Goal: Understand process/instructions: Learn how to perform a task or action

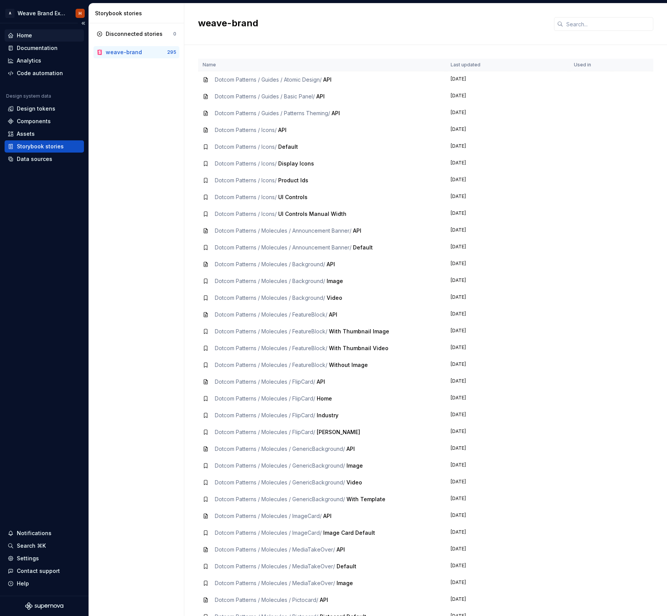
click at [65, 34] on div "Home" at bounding box center [44, 36] width 73 height 8
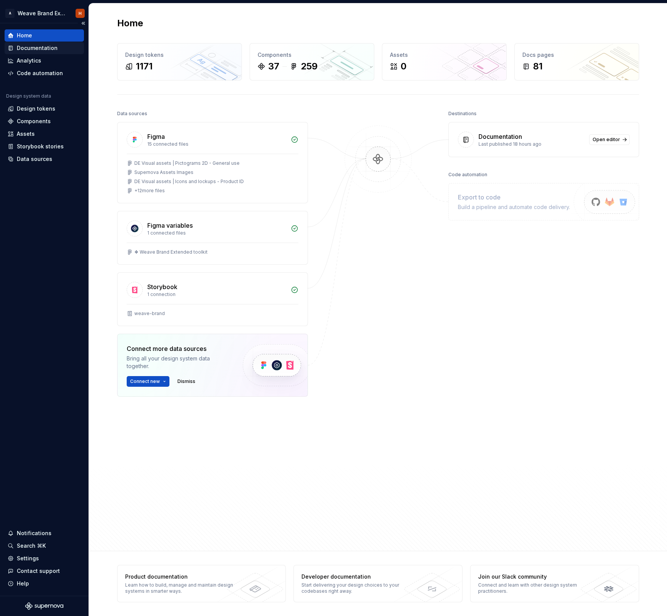
click at [39, 48] on div "Documentation" at bounding box center [37, 48] width 41 height 8
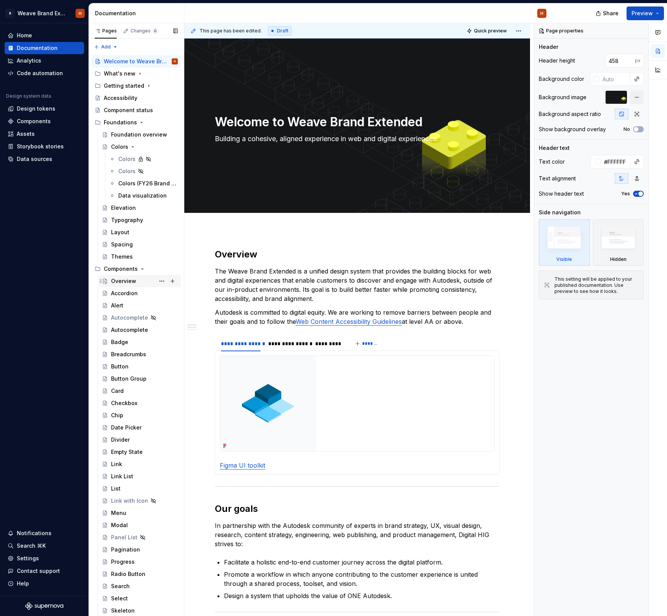
click at [136, 278] on div "Overview" at bounding box center [144, 281] width 67 height 11
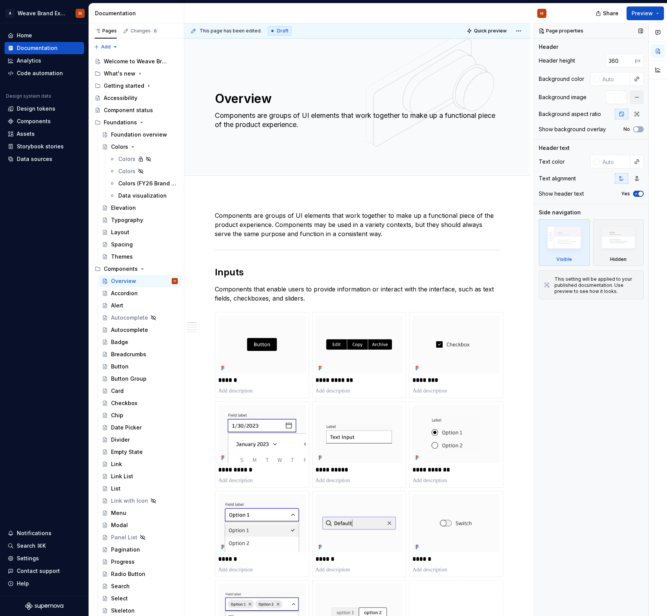
click at [616, 101] on div at bounding box center [616, 97] width 21 height 14
click at [516, 55] on span "Edit header" at bounding box center [504, 52] width 31 height 8
click at [639, 98] on button "button" at bounding box center [637, 97] width 14 height 14
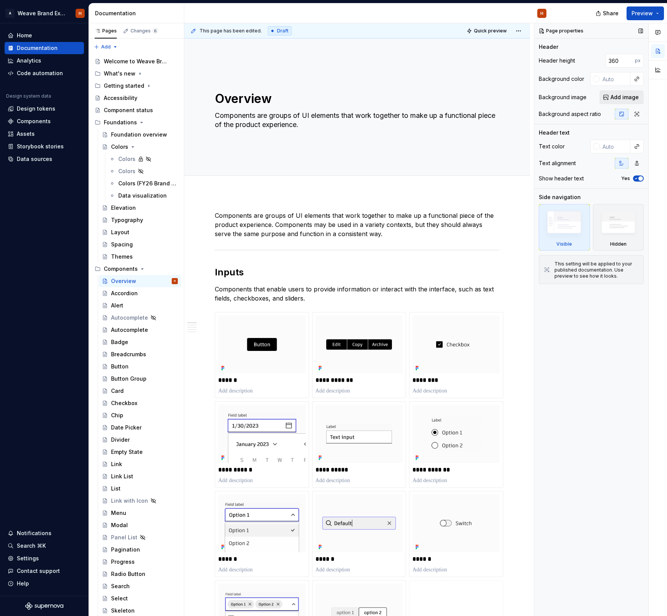
click at [621, 100] on span "Add image" at bounding box center [625, 98] width 28 height 8
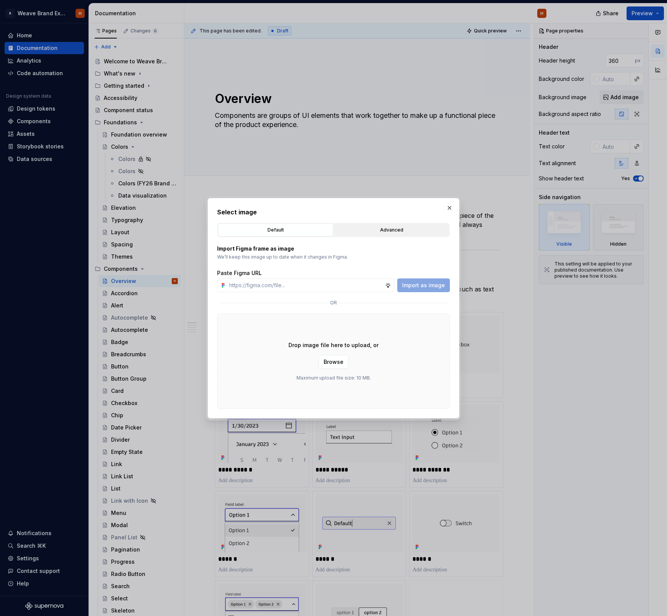
click at [358, 234] on div "Advanced" at bounding box center [392, 230] width 110 height 8
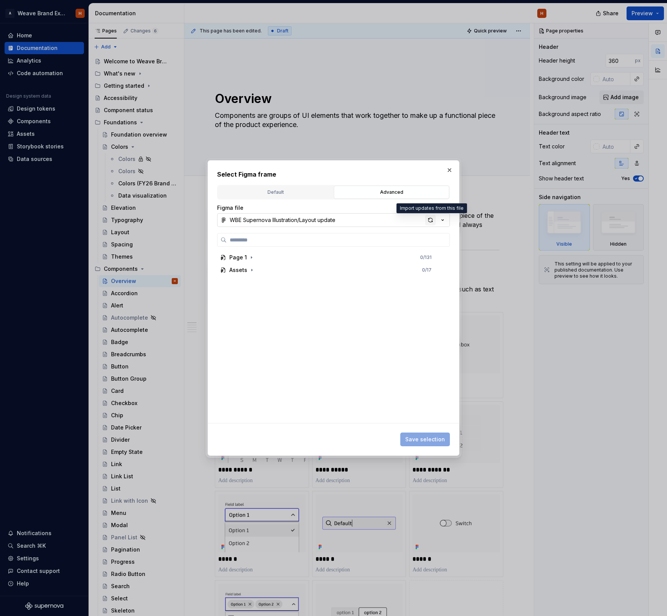
click at [430, 221] on div "button" at bounding box center [430, 220] width 11 height 11
click at [252, 270] on icon "button" at bounding box center [252, 270] width 1 height 2
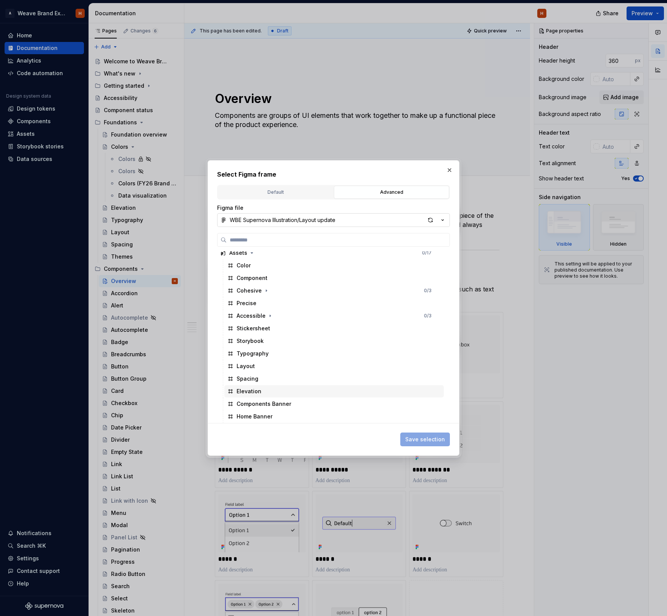
scroll to position [17, 0]
click at [262, 407] on div "Components Banner" at bounding box center [264, 404] width 55 height 8
click at [415, 440] on span "Save selection" at bounding box center [425, 440] width 40 height 8
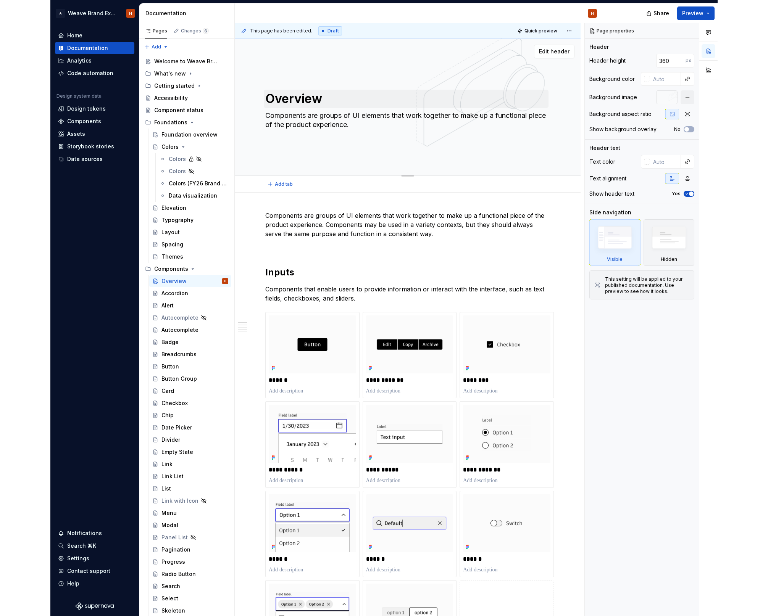
scroll to position [0, 0]
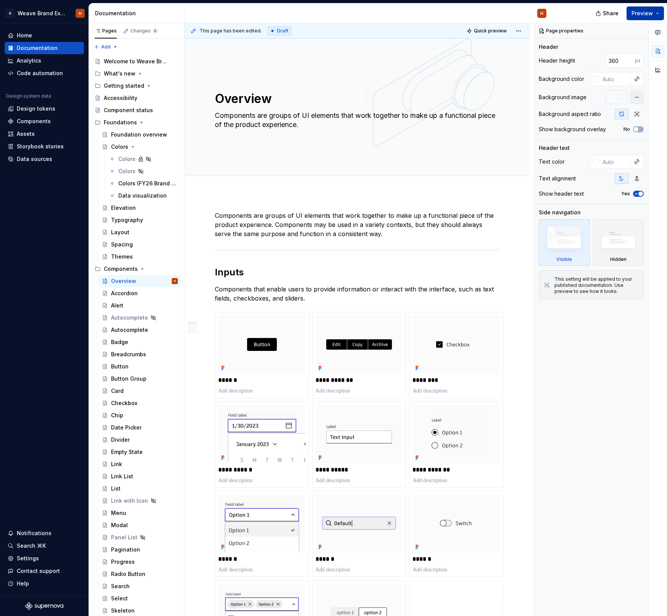
click at [644, 15] on span "Preview" at bounding box center [642, 14] width 21 height 8
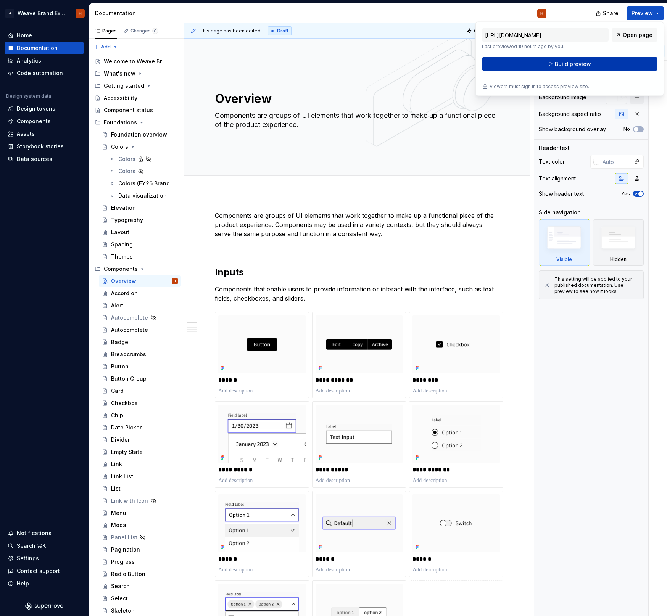
click at [606, 62] on button "Build preview" at bounding box center [570, 64] width 176 height 14
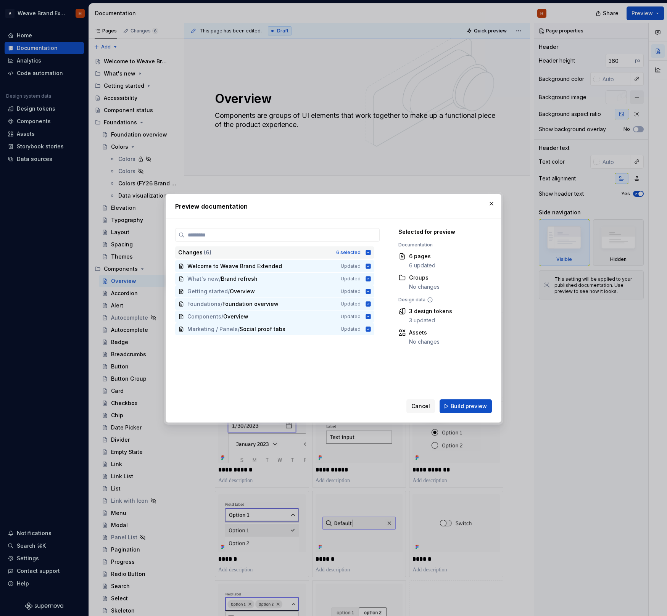
click at [371, 252] on icon at bounding box center [368, 252] width 5 height 5
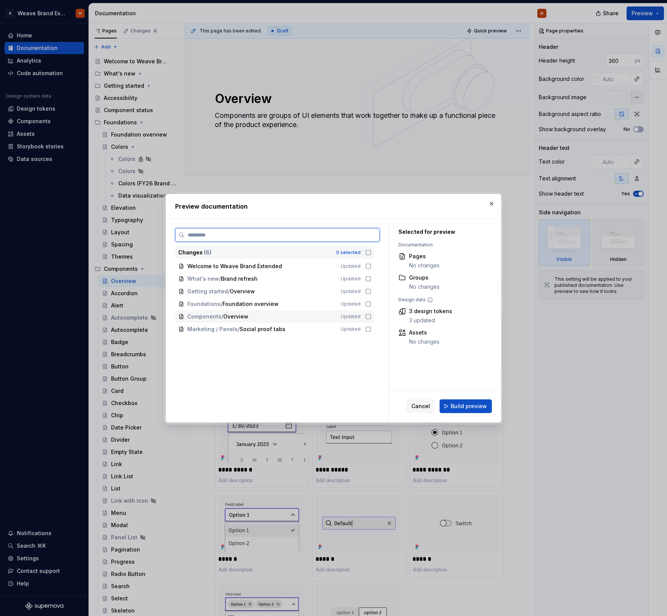
click at [370, 317] on icon at bounding box center [368, 317] width 5 height 5
click at [470, 404] on span "Build preview" at bounding box center [469, 407] width 36 height 8
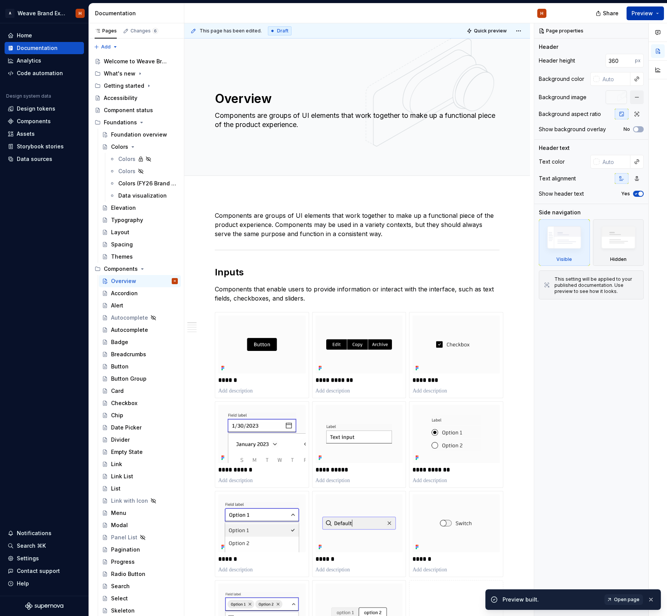
click at [640, 14] on span "Preview" at bounding box center [642, 14] width 21 height 8
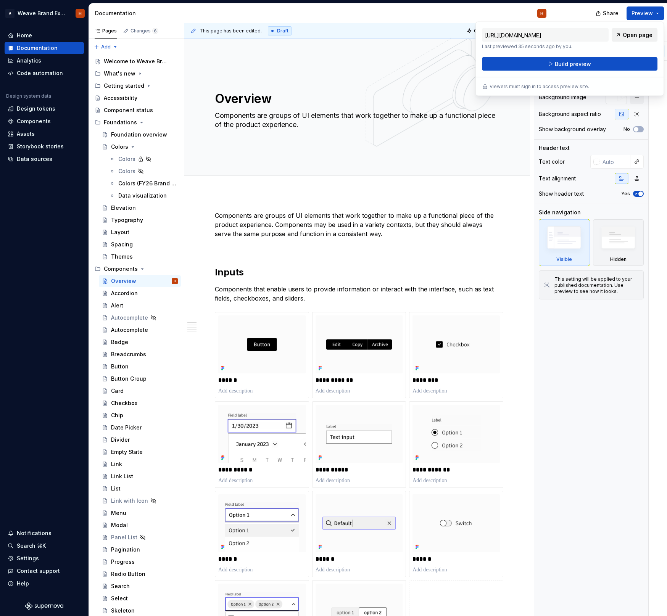
click at [632, 38] on span "Open page" at bounding box center [638, 35] width 30 height 8
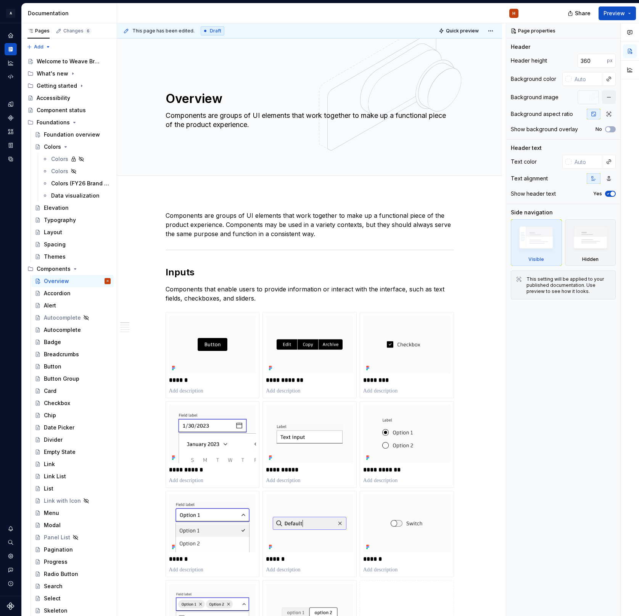
click at [533, 13] on div "Share Preview" at bounding box center [582, 12] width 115 height 19
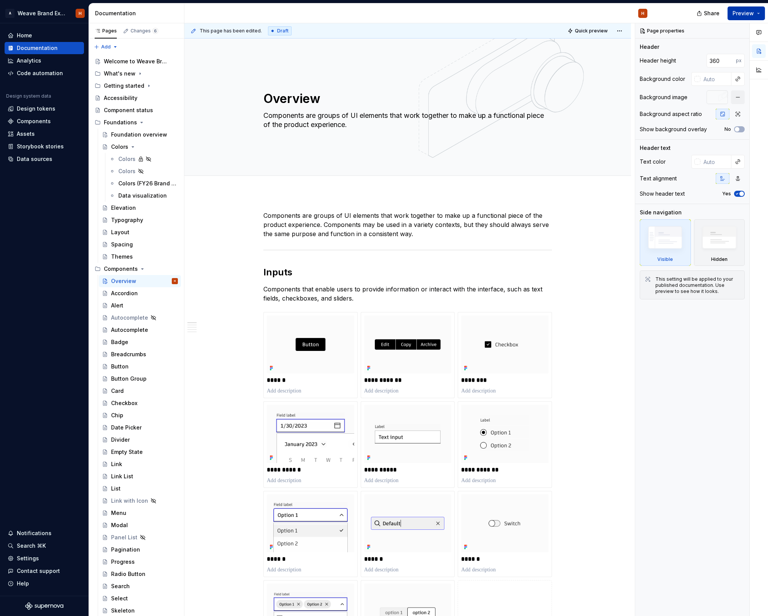
click at [667, 9] on button "Preview" at bounding box center [746, 13] width 37 height 14
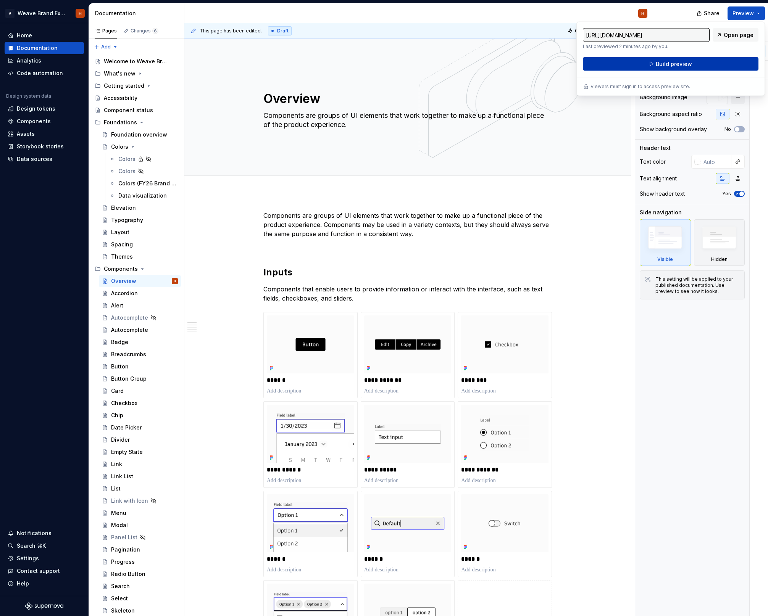
click at [667, 59] on button "Build preview" at bounding box center [671, 64] width 176 height 14
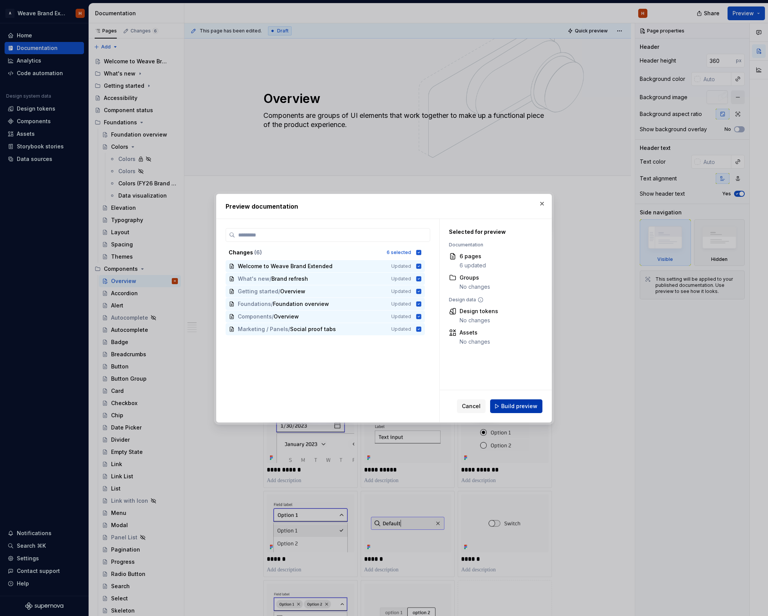
click at [524, 405] on span "Build preview" at bounding box center [519, 407] width 36 height 8
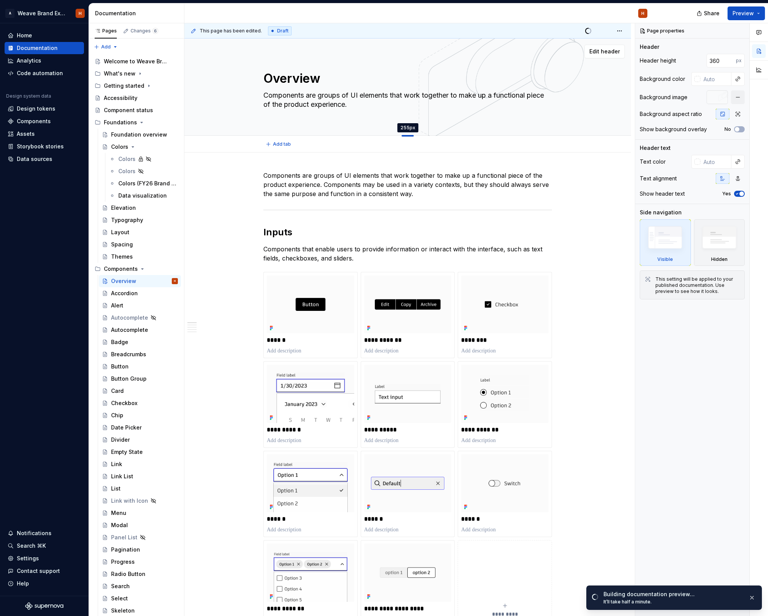
drag, startPoint x: 407, startPoint y: 176, endPoint x: 395, endPoint y: 136, distance: 41.2
type textarea "*"
type input "256"
click at [540, 58] on div "Overview Components are groups of UI elements that work together to make up a f…" at bounding box center [407, 87] width 289 height 84
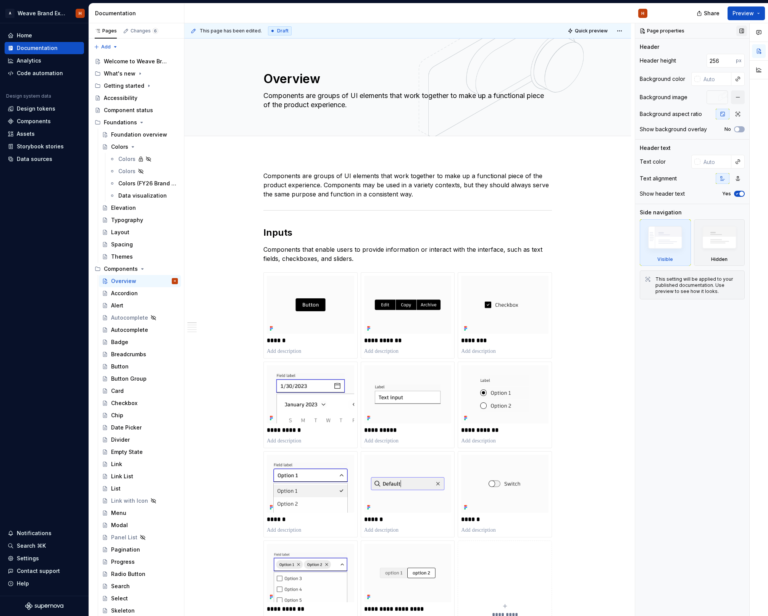
click at [667, 32] on button "button" at bounding box center [741, 31] width 11 height 11
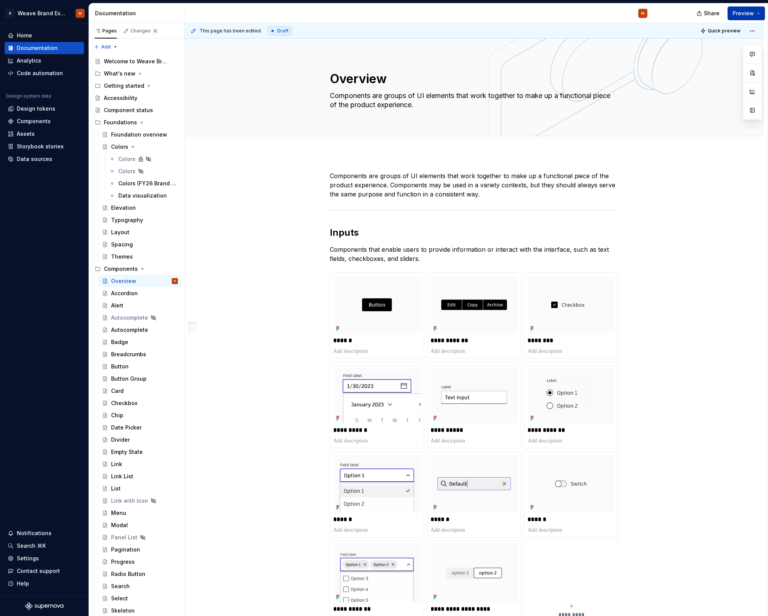
click at [667, 15] on span "Preview" at bounding box center [742, 14] width 21 height 8
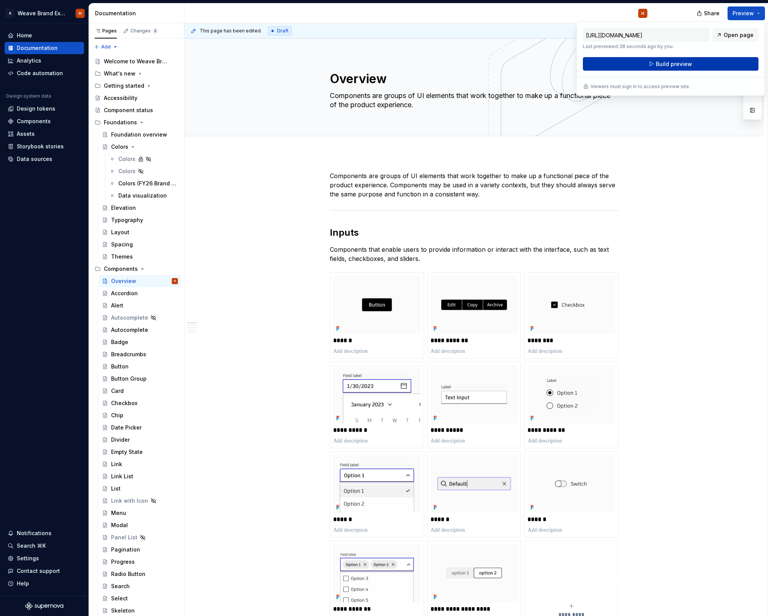
click at [667, 61] on button "Build preview" at bounding box center [671, 64] width 176 height 14
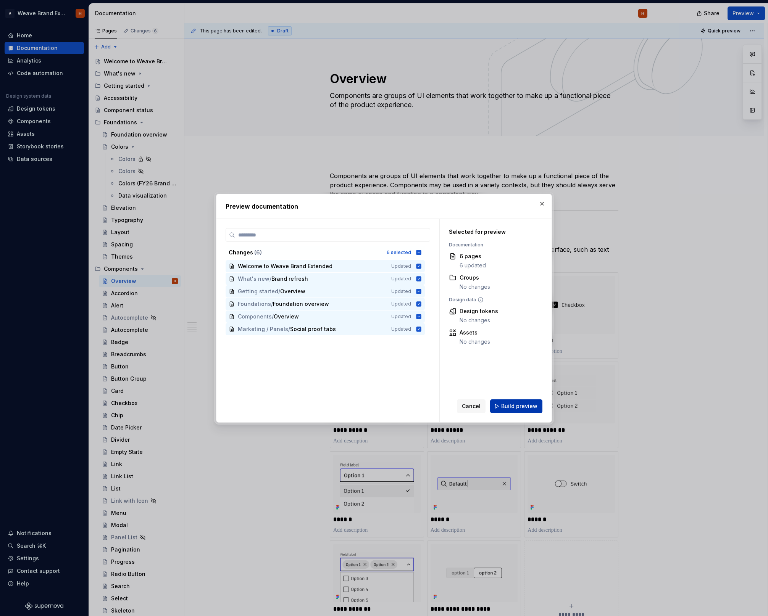
click at [514, 407] on span "Build preview" at bounding box center [519, 407] width 36 height 8
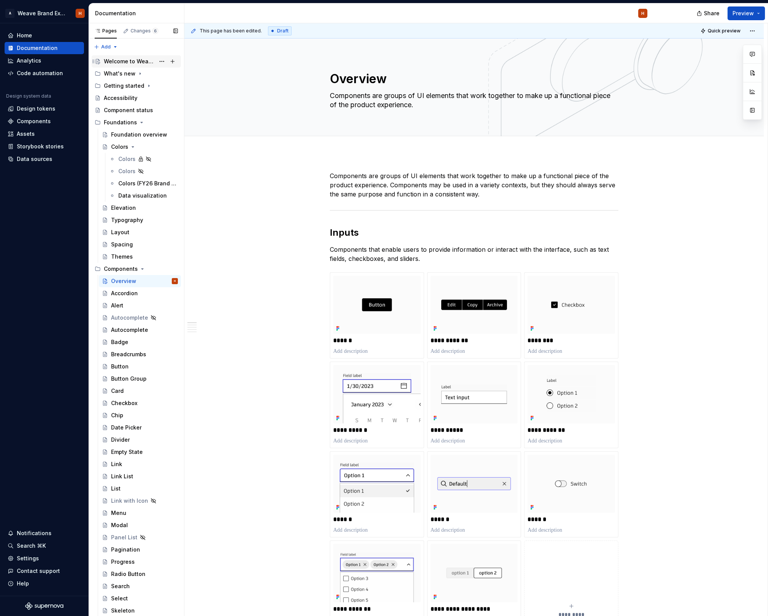
click at [137, 66] on div "Welcome to Weave Brand Extended" at bounding box center [141, 61] width 74 height 11
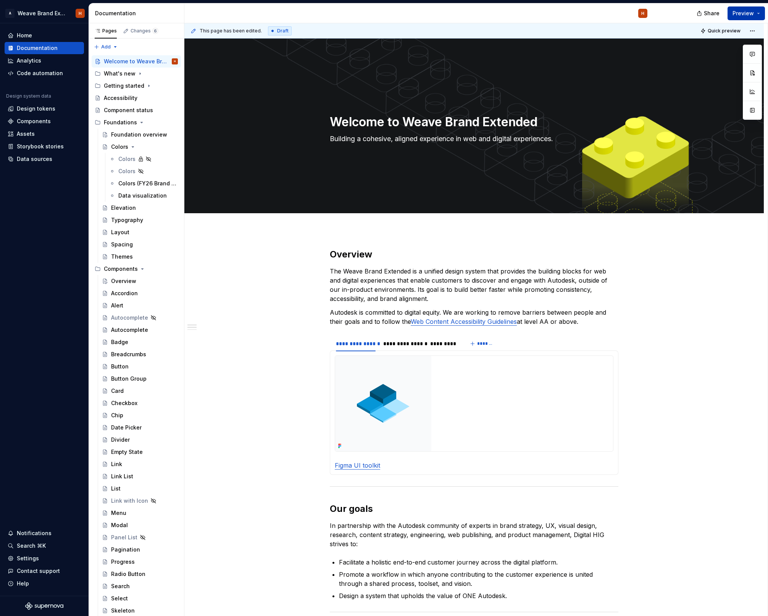
click at [667, 15] on span "Preview" at bounding box center [742, 14] width 21 height 8
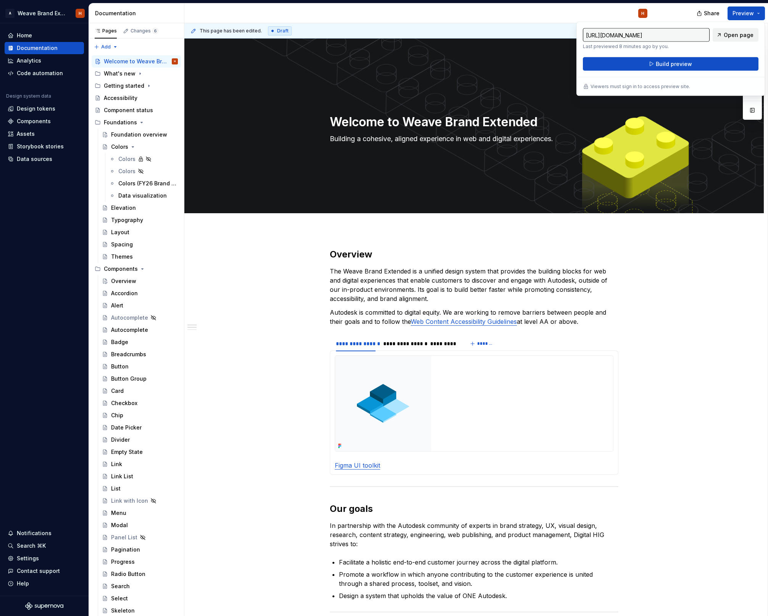
click at [667, 31] on link "Open page" at bounding box center [736, 35] width 46 height 14
type textarea "*"
